Goal: Information Seeking & Learning: Find specific fact

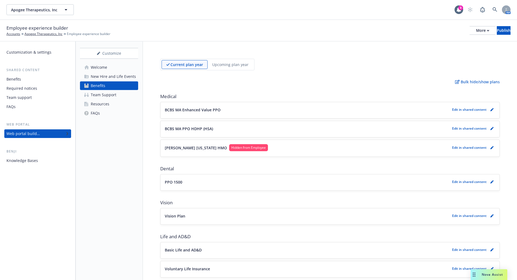
scroll to position [328, 0]
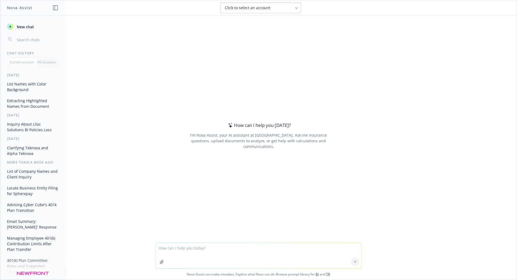
click at [209, 251] on textarea at bounding box center [258, 255] width 206 height 25
type textarea "f"
type textarea "tell me everthing you can find about the Helion Energy 401k plan"
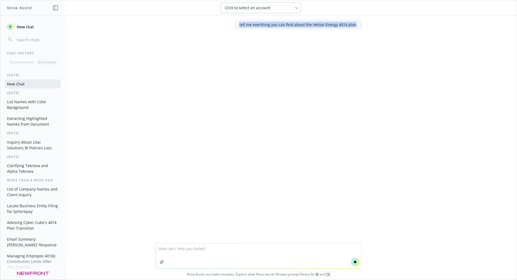
drag, startPoint x: 241, startPoint y: 25, endPoint x: 359, endPoint y: 29, distance: 117.6
click at [359, 29] on div "tell me everthing you can find about the Helion Energy 401k plan" at bounding box center [298, 25] width 128 height 10
copy p "tell me everthing you can find about the Helion Energy 401k plan"
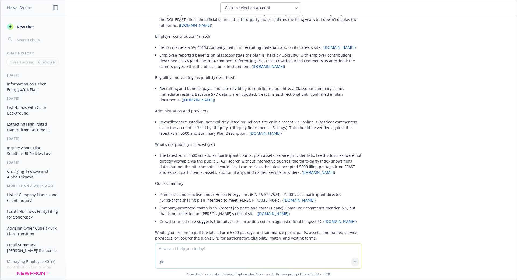
scroll to position [100, 0]
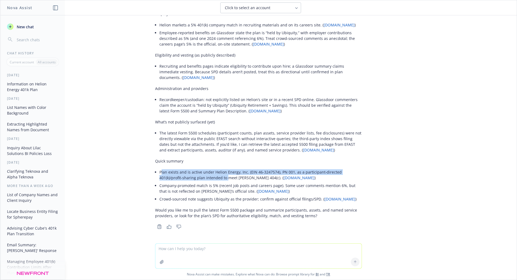
drag, startPoint x: 158, startPoint y: 172, endPoint x: 224, endPoint y: 178, distance: 66.3
click at [224, 178] on li "Plan exists and is active under Helion Energy, Inc. (EIN 46‑3247574), PN 001, a…" at bounding box center [261, 174] width 203 height 13
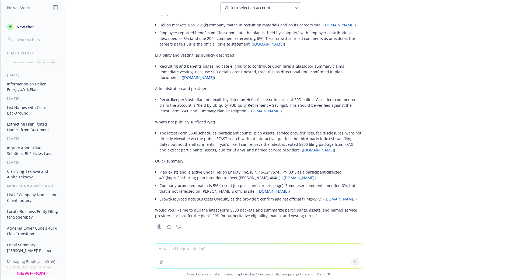
click at [160, 172] on li "Plan exists and is active under Helion Energy, Inc. (EIN 46‑3247574), PN 001, a…" at bounding box center [261, 174] width 203 height 13
drag, startPoint x: 155, startPoint y: 171, endPoint x: 287, endPoint y: 169, distance: 131.2
click at [287, 169] on li "Plan exists and is active under Helion Energy, Inc. (EIN 46‑3247574), PN 001, a…" at bounding box center [261, 174] width 203 height 13
copy li "Plan exists and is active under Helion Energy, Inc. (EIN 46‑3247574), PN 001"
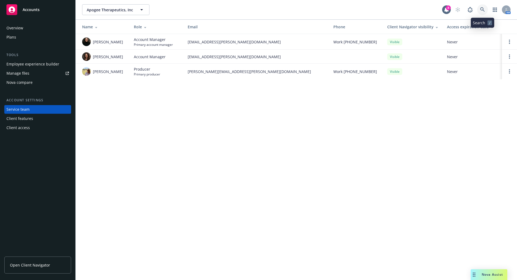
click at [484, 10] on icon at bounding box center [482, 9] width 5 height 5
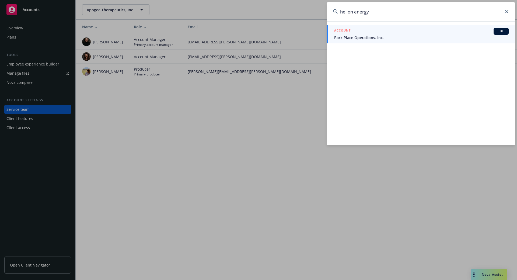
type input "helion energy"
